Goal: Task Accomplishment & Management: Manage account settings

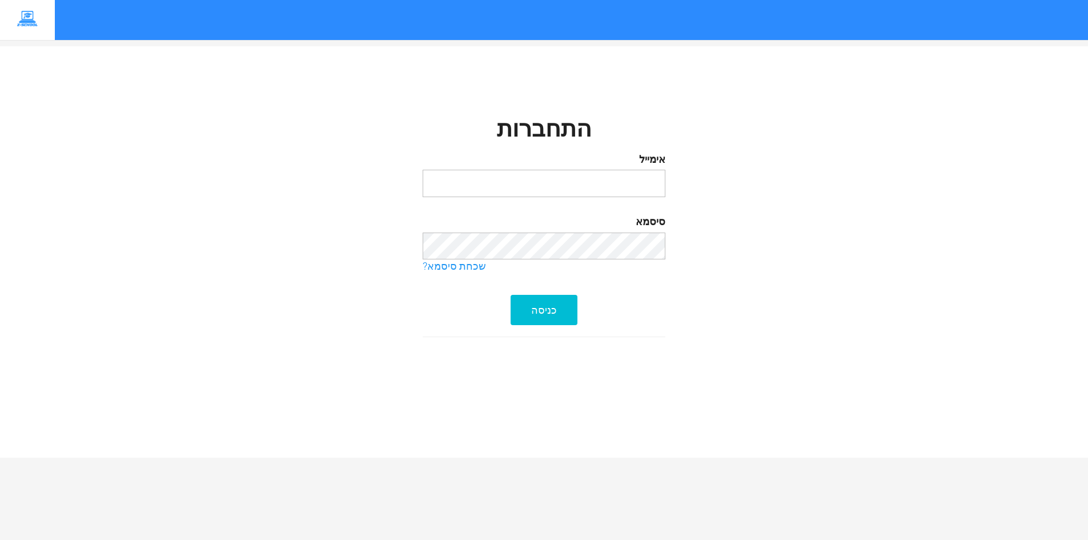
drag, startPoint x: 0, startPoint y: 0, endPoint x: 581, endPoint y: 171, distance: 606.2
click at [581, 171] on input "email" at bounding box center [544, 183] width 243 height 27
type input "[EMAIL_ADDRESS][DOMAIN_NAME]"
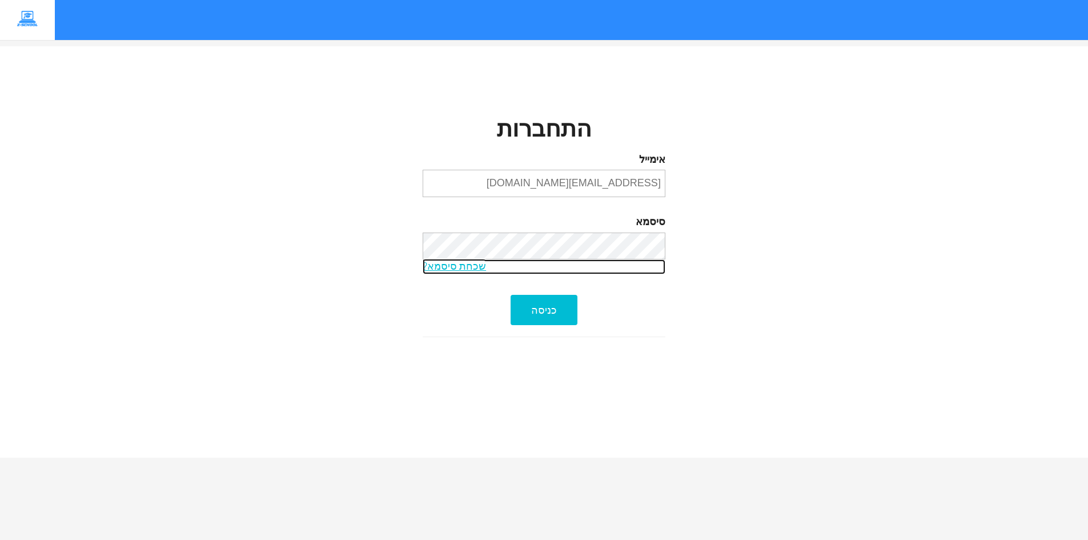
click at [460, 265] on link "שכחת סיסמא?" at bounding box center [544, 266] width 243 height 15
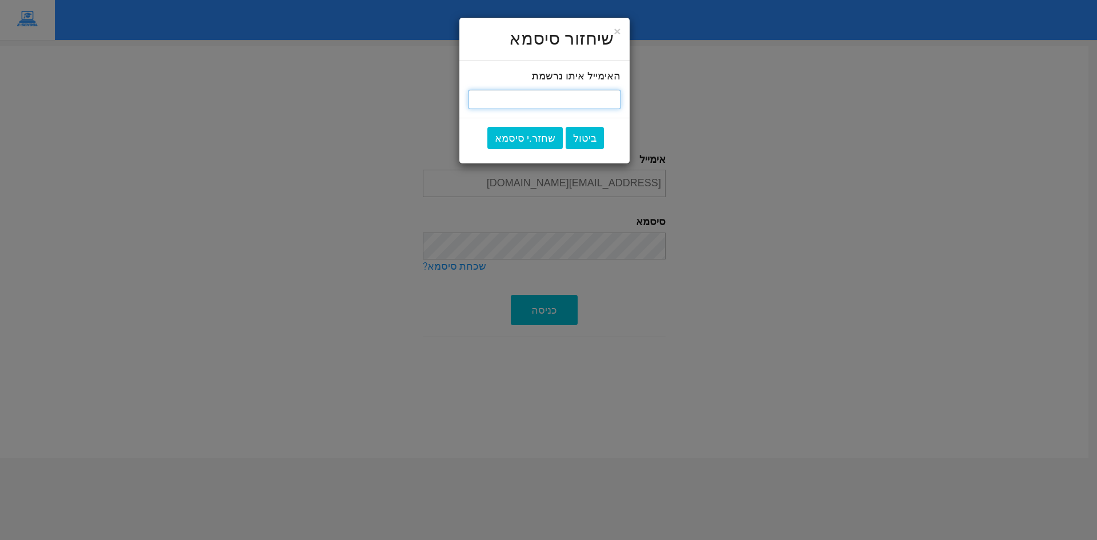
click at [562, 95] on input "email" at bounding box center [544, 99] width 153 height 19
type input "[EMAIL_ADDRESS][DOMAIN_NAME]"
click at [551, 142] on button "שחזר.י סיסמא" at bounding box center [524, 138] width 75 height 23
